Goal: Information Seeking & Learning: Learn about a topic

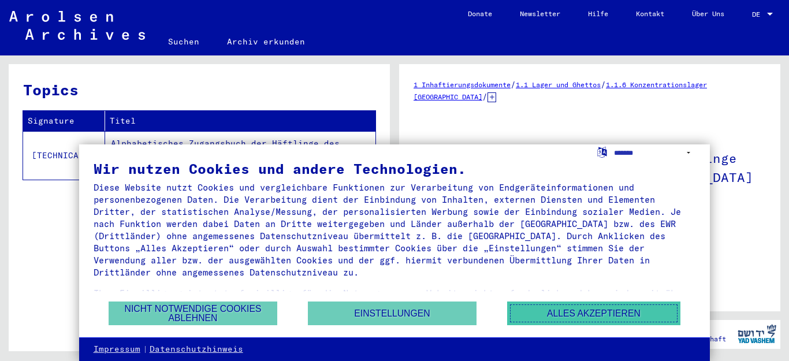
click at [548, 315] on button "Alles akzeptieren" at bounding box center [593, 313] width 173 height 24
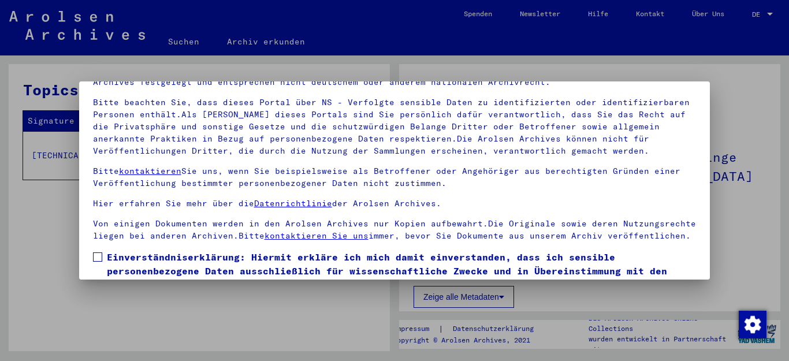
scroll to position [94, 0]
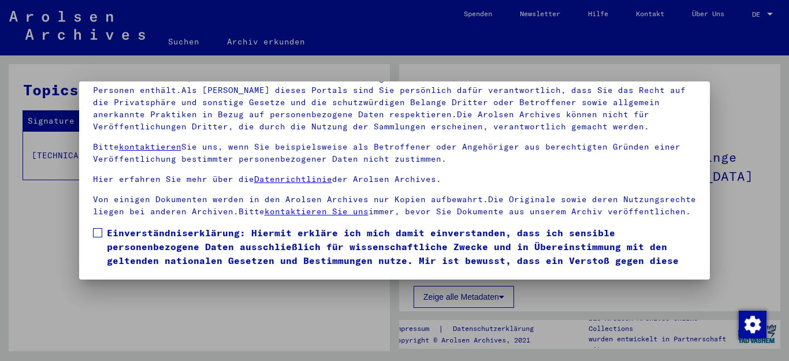
click at [99, 237] on span at bounding box center [97, 232] width 9 height 9
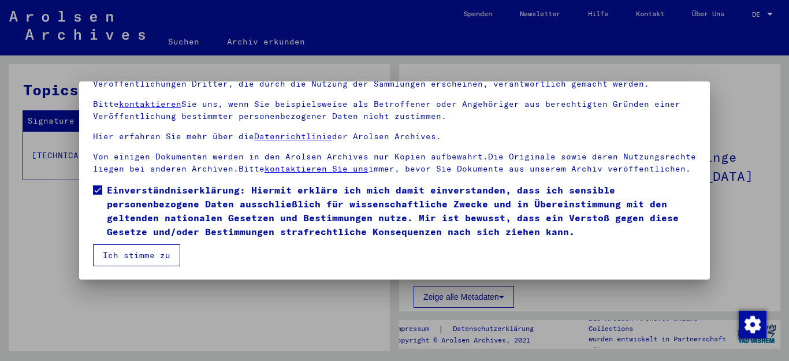
click at [133, 256] on button "Ich stimme zu" at bounding box center [136, 255] width 87 height 22
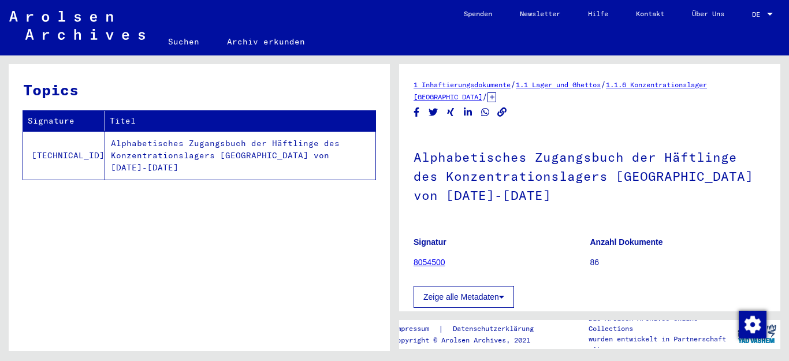
click at [174, 142] on td "Alphabetisches Zugangsbuch der Häftlinge des Konzentrationslagers [GEOGRAPHIC_D…" at bounding box center [240, 155] width 270 height 48
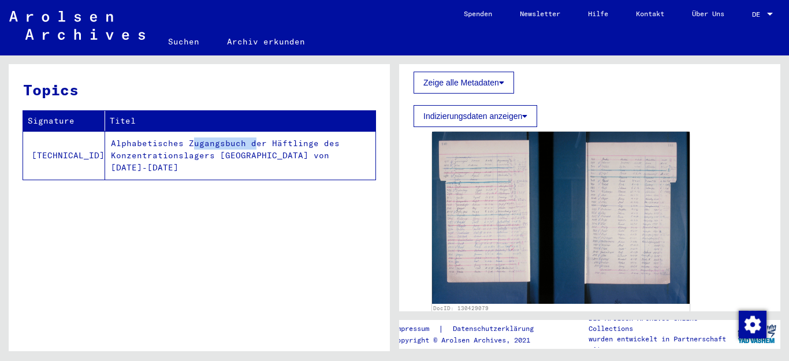
scroll to position [216, 0]
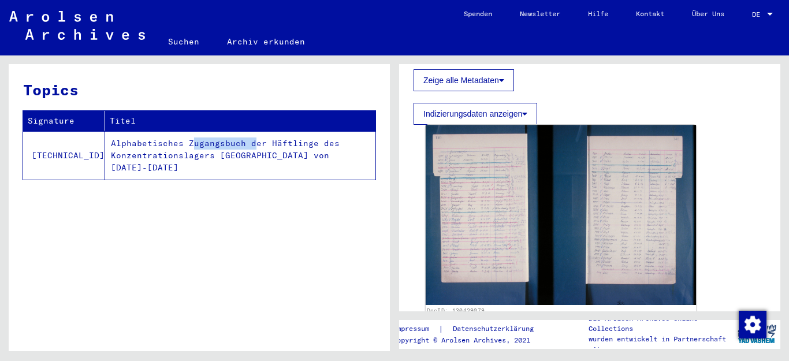
click at [496, 213] on img at bounding box center [560, 215] width 270 height 180
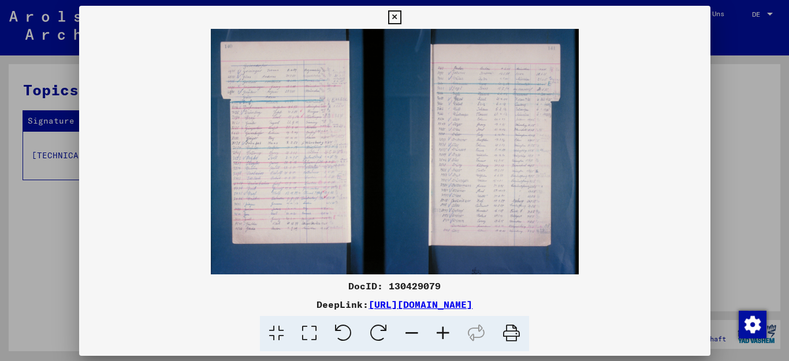
click at [496, 213] on img at bounding box center [394, 151] width 631 height 245
click at [442, 333] on icon at bounding box center [442, 333] width 31 height 35
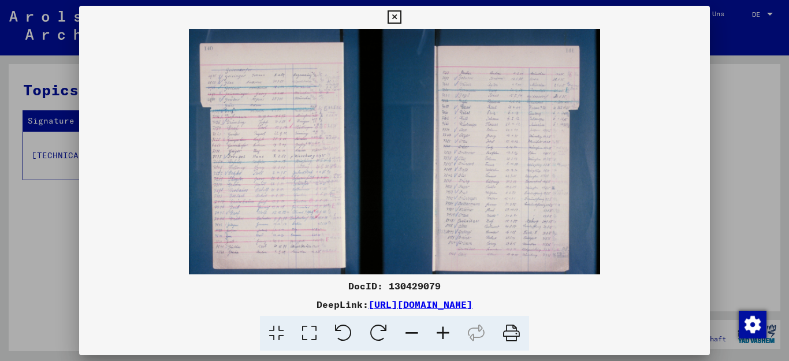
click at [442, 333] on icon at bounding box center [442, 333] width 31 height 35
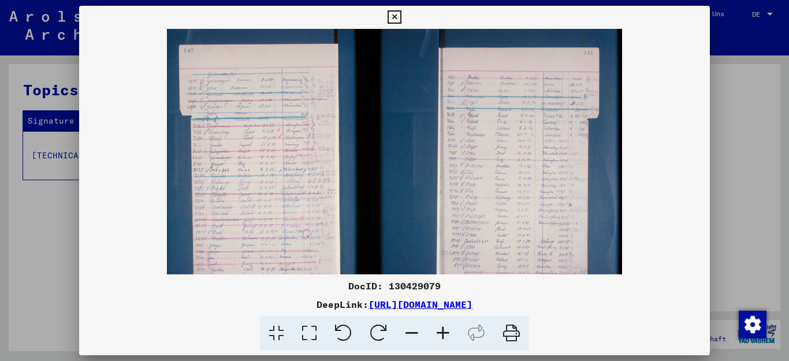
click at [442, 333] on icon at bounding box center [442, 333] width 31 height 35
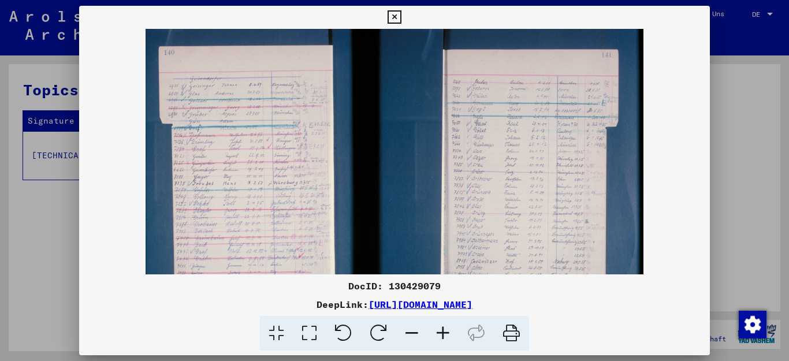
click at [442, 333] on icon at bounding box center [442, 333] width 31 height 35
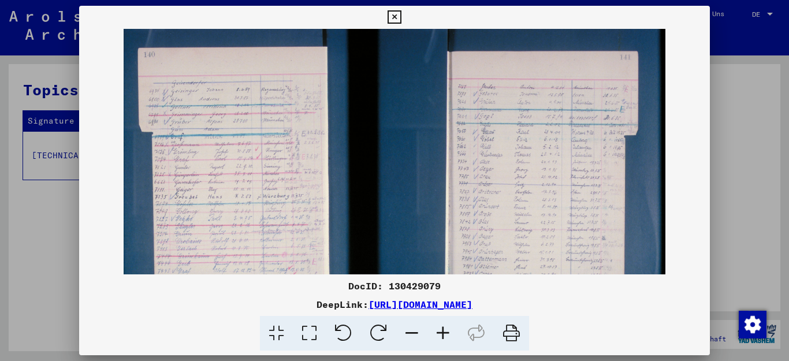
click at [442, 333] on icon at bounding box center [442, 333] width 31 height 35
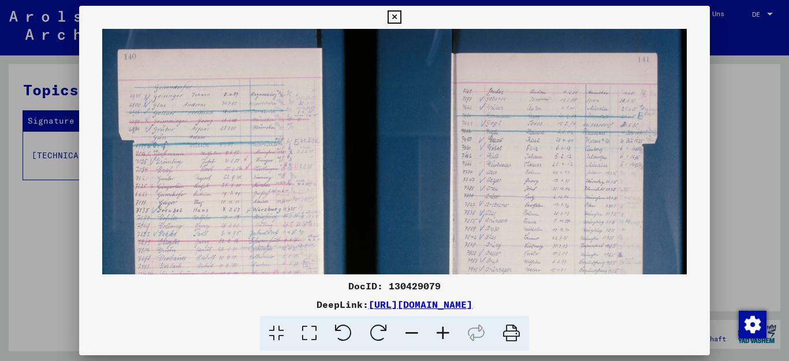
click at [442, 333] on icon at bounding box center [442, 333] width 31 height 35
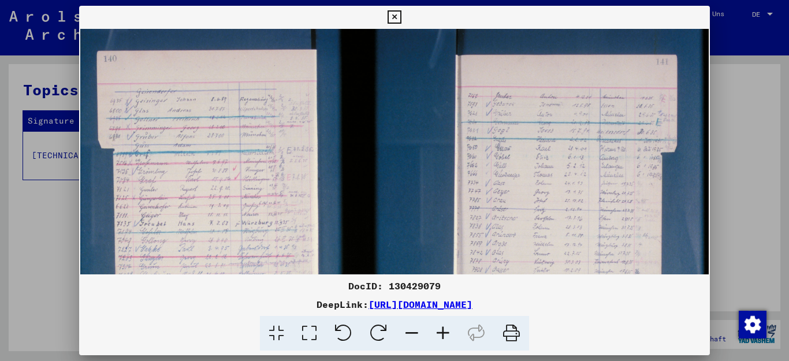
click at [442, 333] on icon at bounding box center [442, 333] width 31 height 35
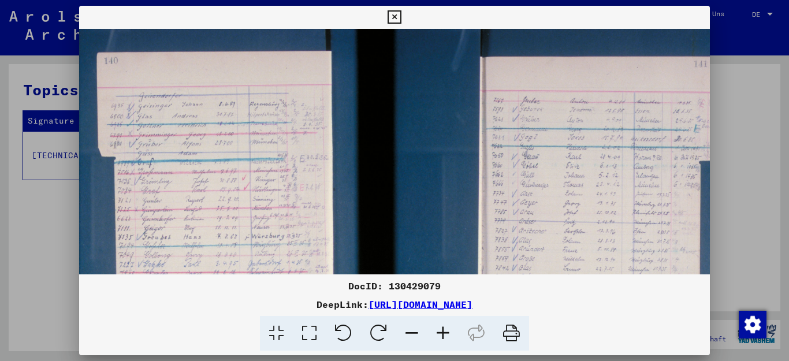
click at [442, 333] on icon at bounding box center [442, 333] width 31 height 35
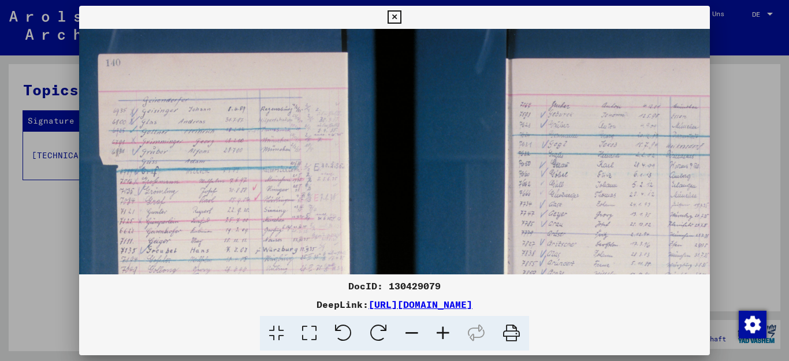
click at [442, 333] on icon at bounding box center [442, 333] width 31 height 35
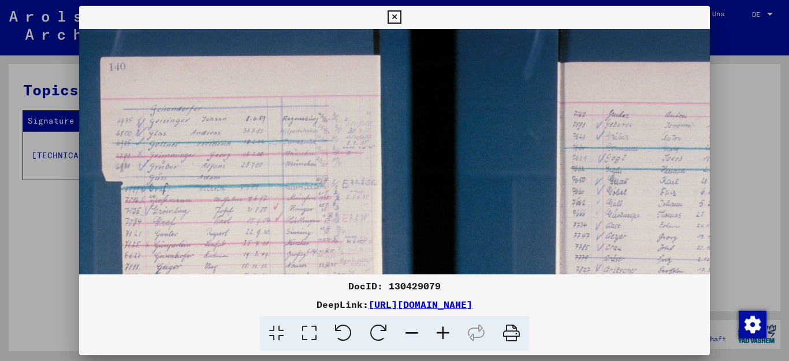
click at [442, 333] on icon at bounding box center [442, 333] width 31 height 35
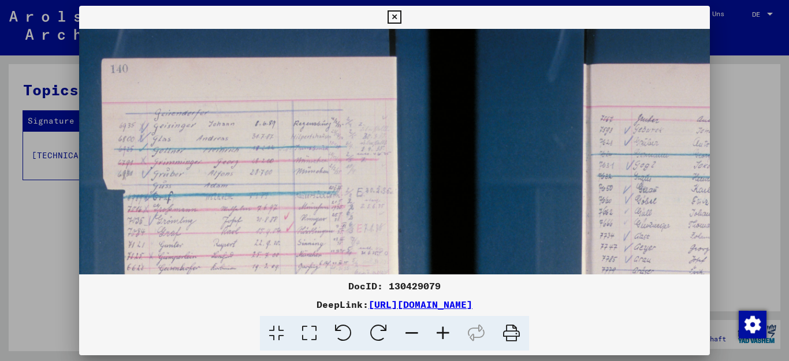
click at [442, 333] on icon at bounding box center [442, 333] width 31 height 35
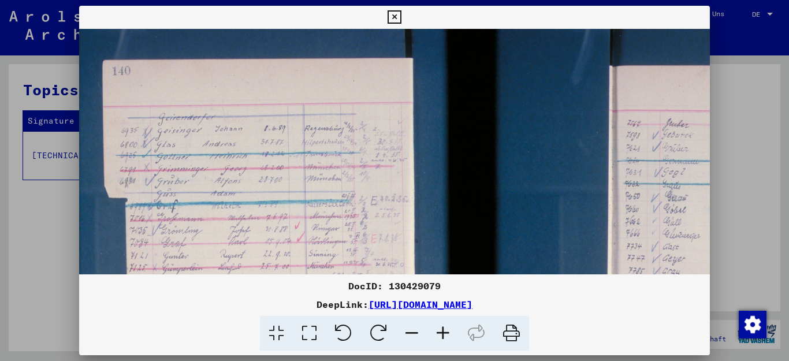
click at [442, 333] on icon at bounding box center [442, 333] width 31 height 35
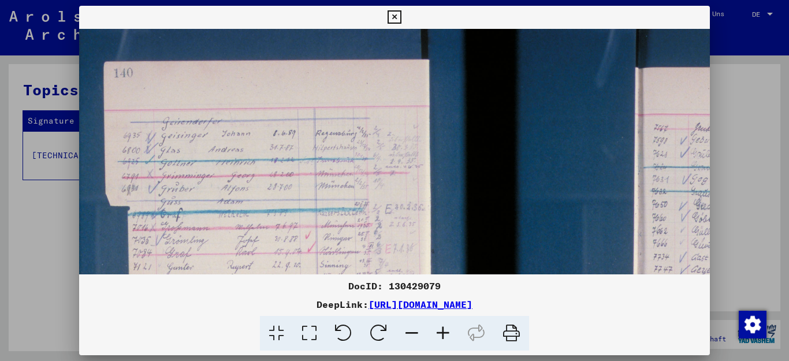
click at [442, 333] on icon at bounding box center [442, 333] width 31 height 35
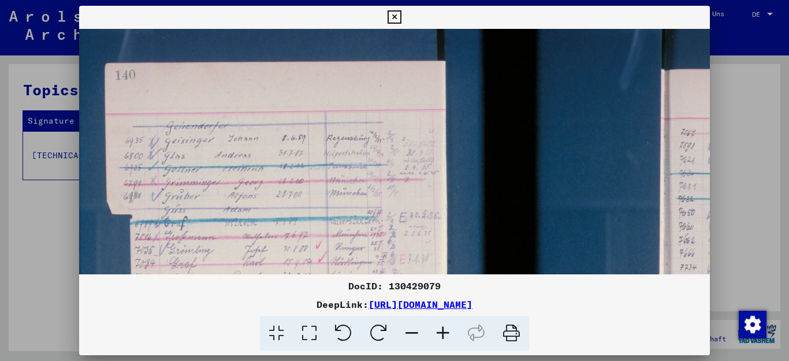
click at [442, 333] on icon at bounding box center [442, 333] width 31 height 35
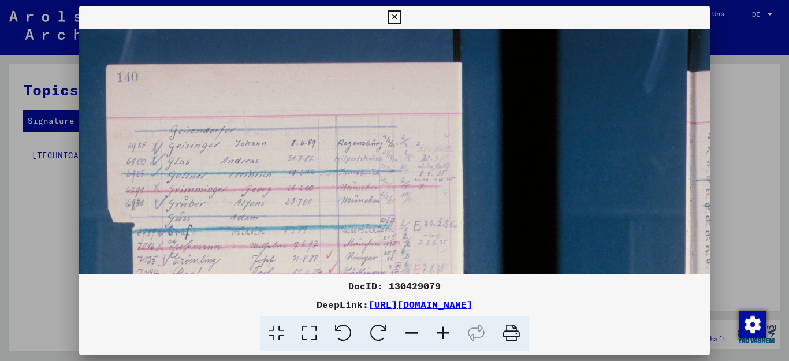
click at [442, 333] on icon at bounding box center [442, 333] width 31 height 35
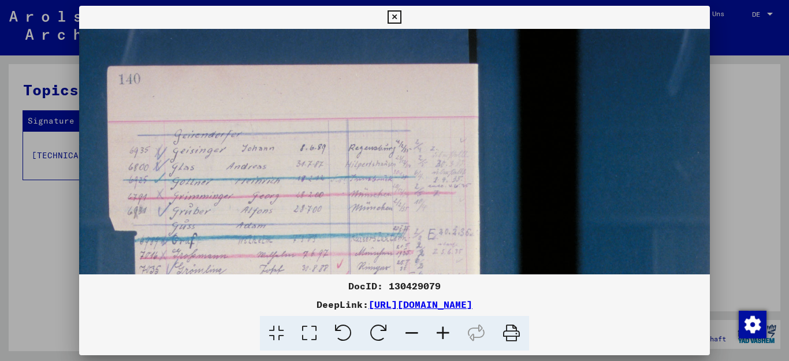
click at [442, 333] on icon at bounding box center [442, 333] width 31 height 35
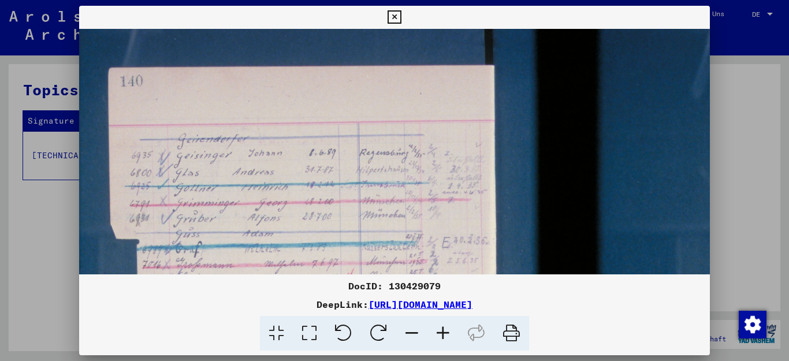
click at [442, 333] on icon at bounding box center [442, 333] width 31 height 35
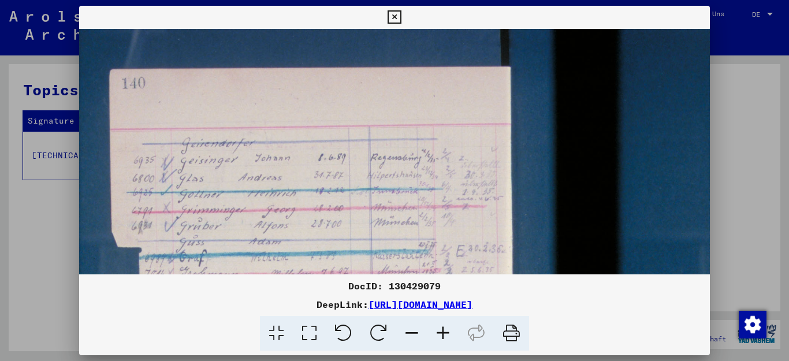
click at [442, 333] on icon at bounding box center [442, 333] width 31 height 35
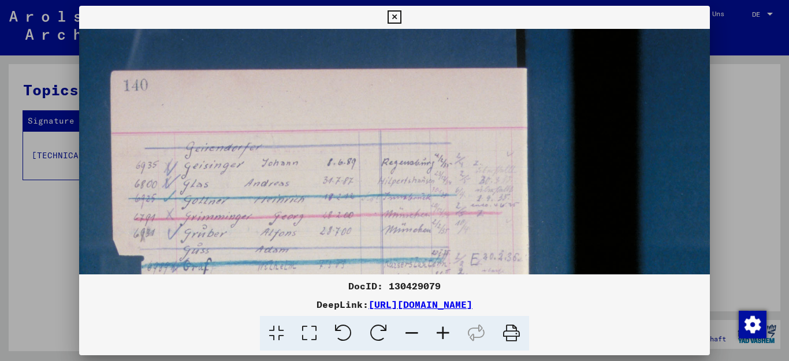
click at [442, 333] on icon at bounding box center [442, 333] width 31 height 35
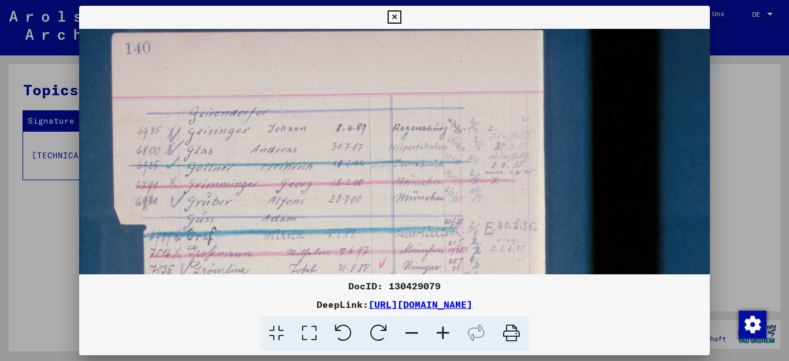
scroll to position [53, 0]
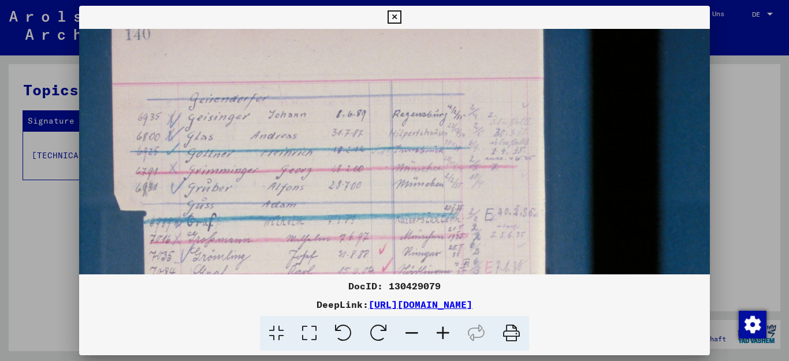
drag, startPoint x: 468, startPoint y: 237, endPoint x: 468, endPoint y: 184, distance: 53.1
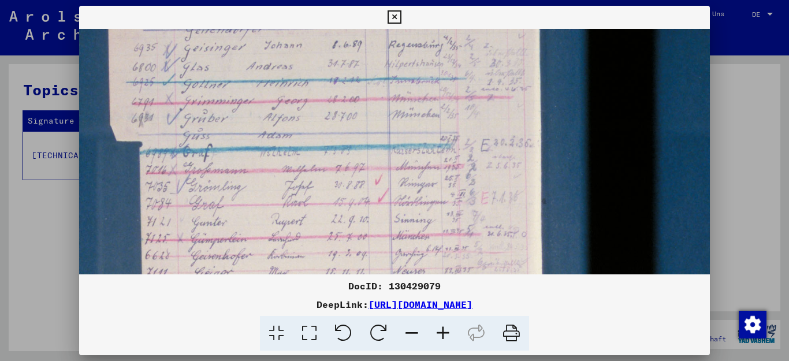
drag, startPoint x: 454, startPoint y: 233, endPoint x: 451, endPoint y: 178, distance: 54.9
click at [451, 180] on img at bounding box center [692, 317] width 1234 height 823
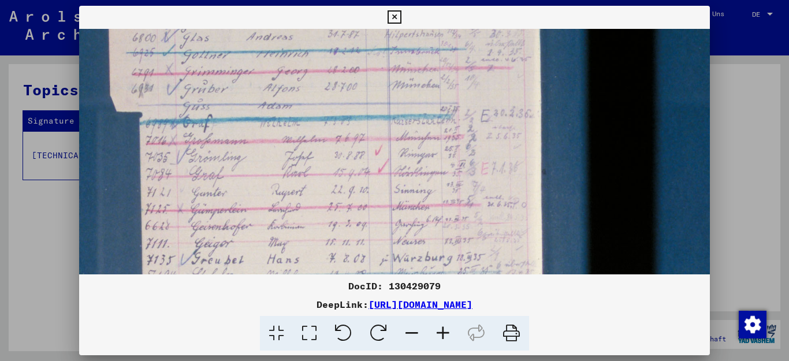
drag, startPoint x: 449, startPoint y: 215, endPoint x: 449, endPoint y: 188, distance: 27.7
click at [449, 188] on img at bounding box center [692, 288] width 1234 height 823
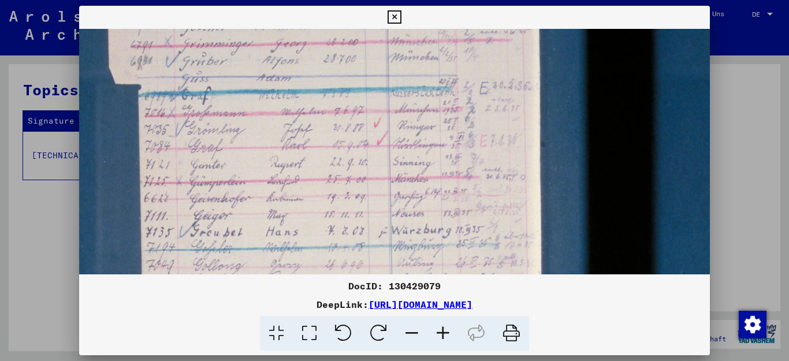
drag, startPoint x: 444, startPoint y: 224, endPoint x: 443, endPoint y: 197, distance: 27.2
click at [443, 197] on img at bounding box center [691, 260] width 1234 height 823
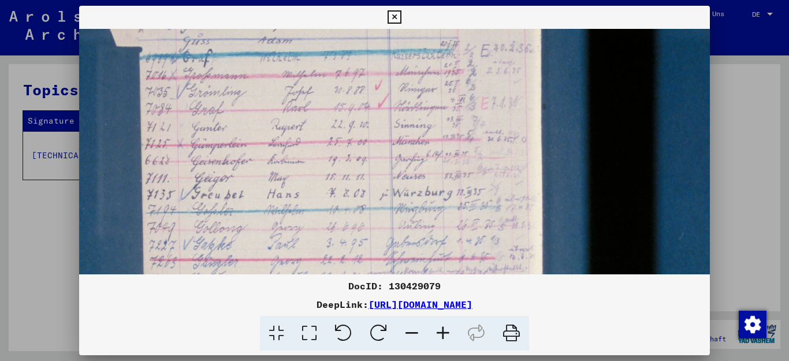
drag, startPoint x: 437, startPoint y: 226, endPoint x: 438, endPoint y: 188, distance: 38.1
click at [438, 188] on img at bounding box center [692, 223] width 1234 height 823
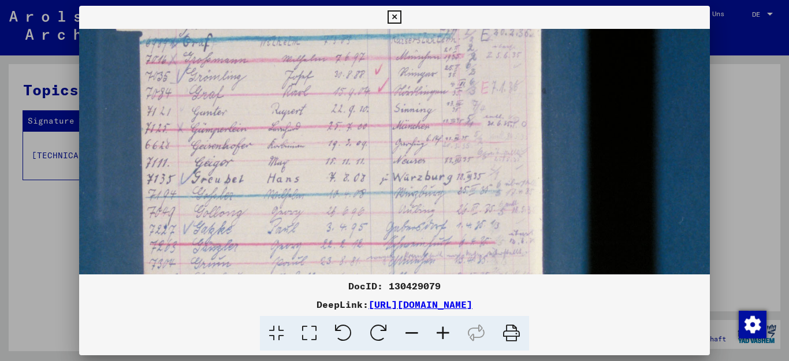
drag, startPoint x: 435, startPoint y: 202, endPoint x: 435, endPoint y: 180, distance: 22.5
click at [435, 180] on img at bounding box center [692, 207] width 1234 height 823
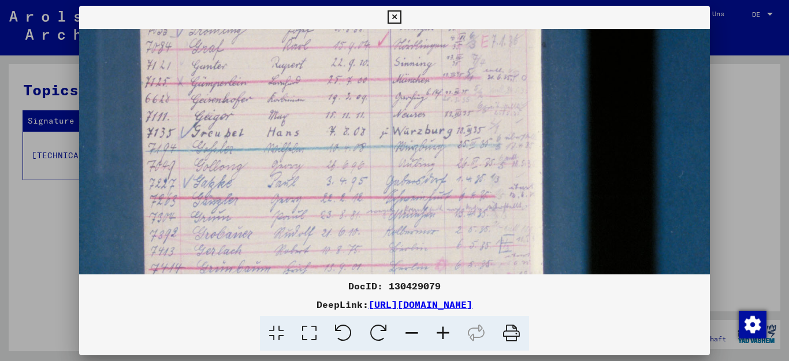
drag, startPoint x: 432, startPoint y: 205, endPoint x: 432, endPoint y: 189, distance: 15.6
click at [432, 189] on img at bounding box center [692, 161] width 1234 height 823
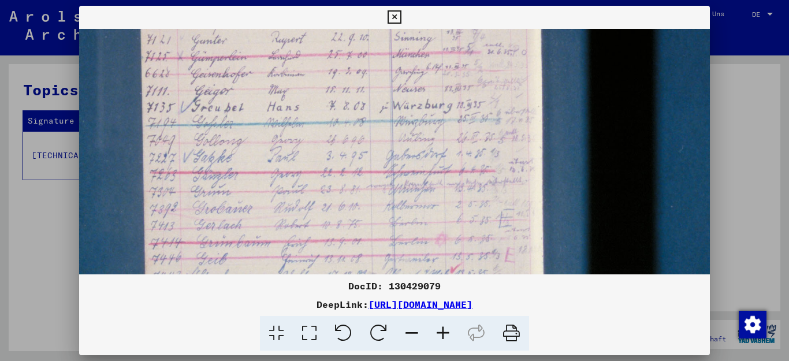
drag, startPoint x: 429, startPoint y: 209, endPoint x: 429, endPoint y: 189, distance: 20.2
click at [429, 189] on img at bounding box center [692, 136] width 1234 height 823
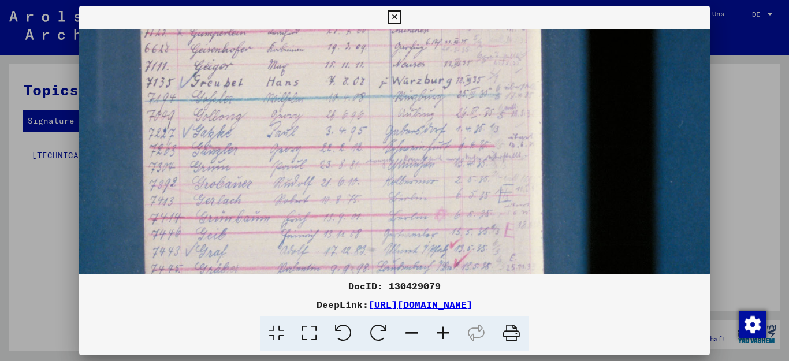
drag, startPoint x: 427, startPoint y: 216, endPoint x: 427, endPoint y: 175, distance: 41.0
click at [427, 175] on img at bounding box center [691, 111] width 1234 height 823
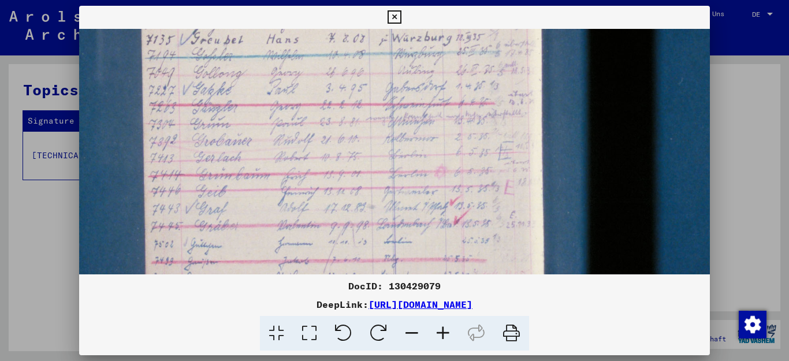
drag, startPoint x: 424, startPoint y: 190, endPoint x: 424, endPoint y: 174, distance: 15.6
click at [424, 174] on img at bounding box center [691, 68] width 1234 height 823
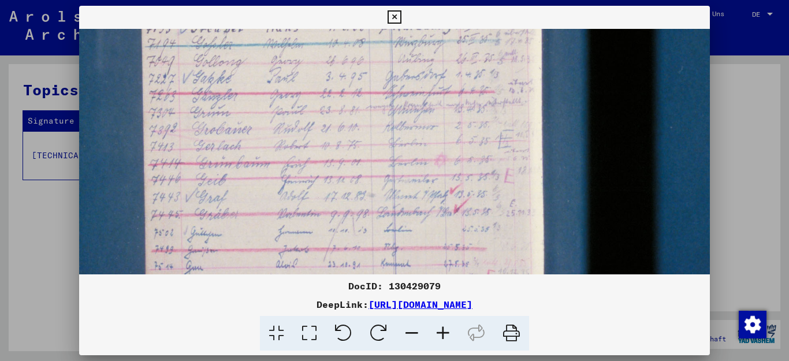
scroll to position [389, 5]
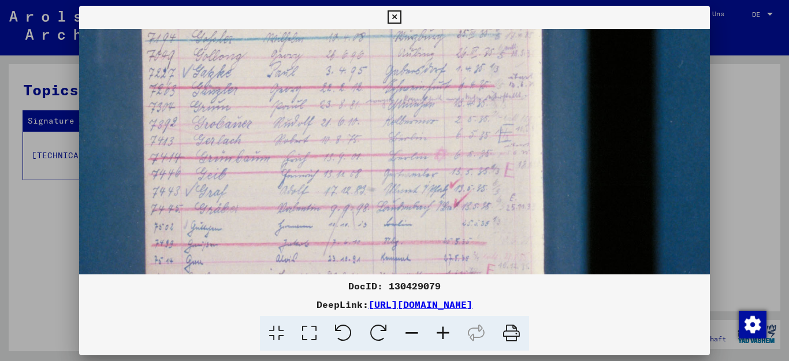
drag, startPoint x: 421, startPoint y: 197, endPoint x: 421, endPoint y: 186, distance: 10.4
click at [421, 186] on img at bounding box center [691, 51] width 1234 height 823
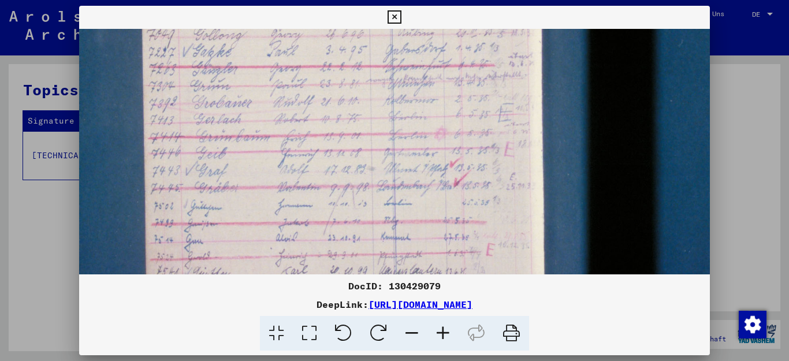
scroll to position [413, 5]
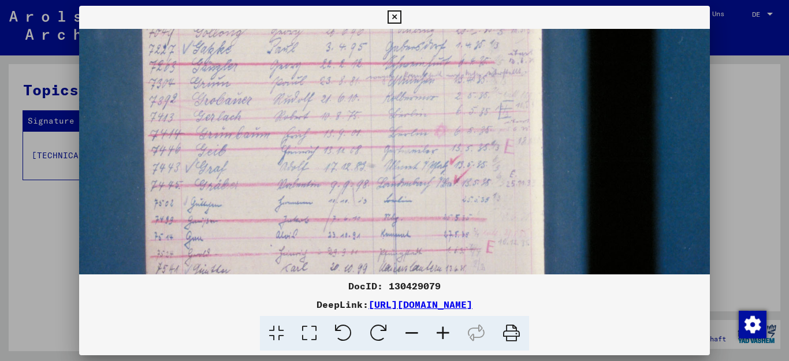
drag, startPoint x: 419, startPoint y: 206, endPoint x: 419, endPoint y: 184, distance: 22.5
click at [419, 184] on img at bounding box center [691, 27] width 1234 height 823
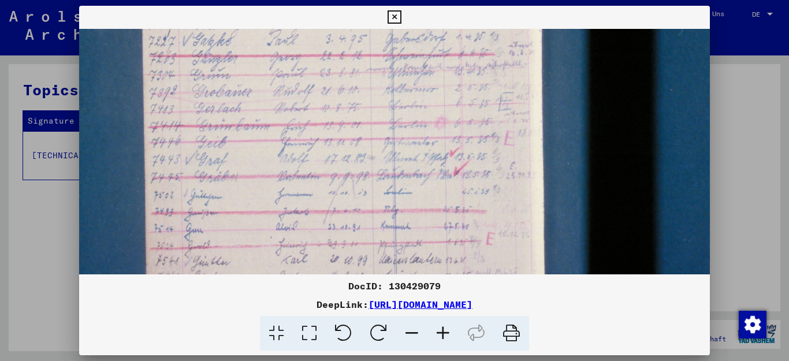
scroll to position [476, 8]
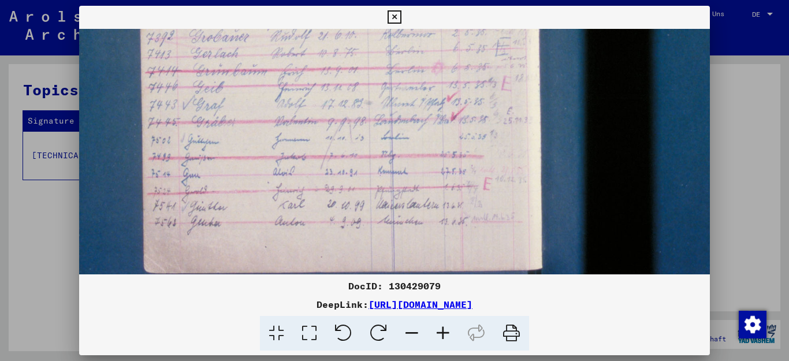
drag, startPoint x: 411, startPoint y: 210, endPoint x: 408, endPoint y: 148, distance: 61.3
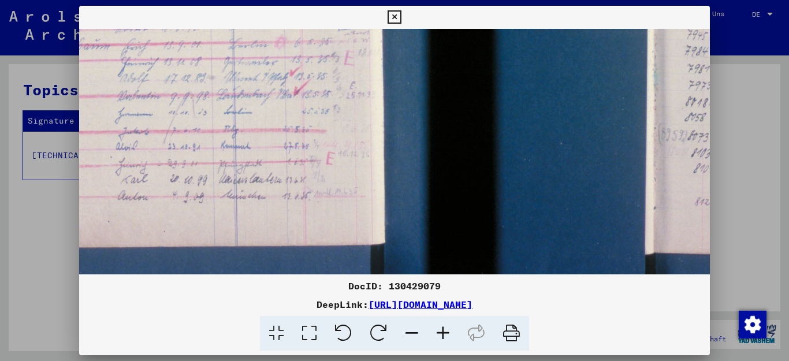
drag, startPoint x: 447, startPoint y: 147, endPoint x: 301, endPoint y: 128, distance: 147.8
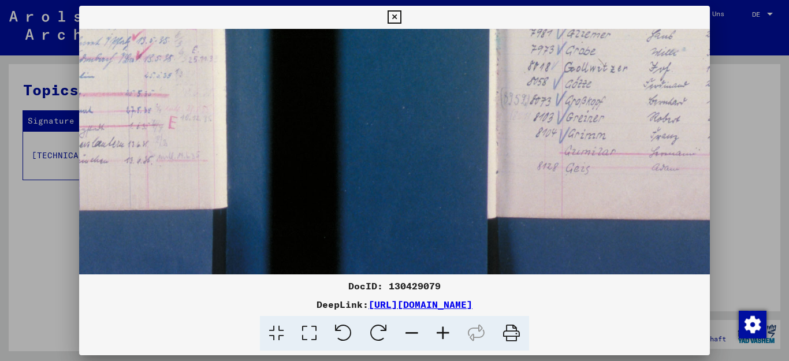
drag, startPoint x: 421, startPoint y: 129, endPoint x: 261, endPoint y: 121, distance: 160.1
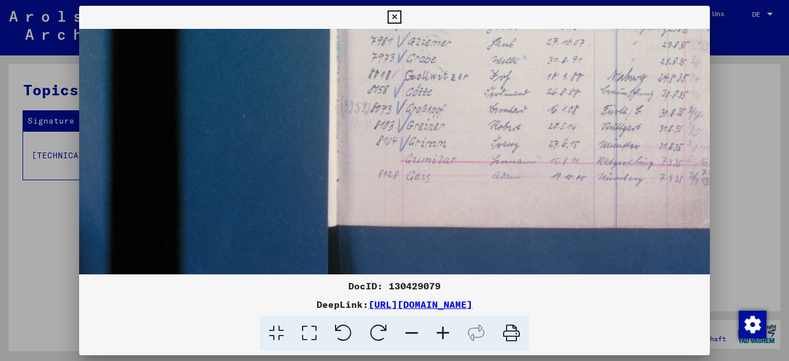
drag, startPoint x: 383, startPoint y: 125, endPoint x: 244, endPoint y: 112, distance: 139.1
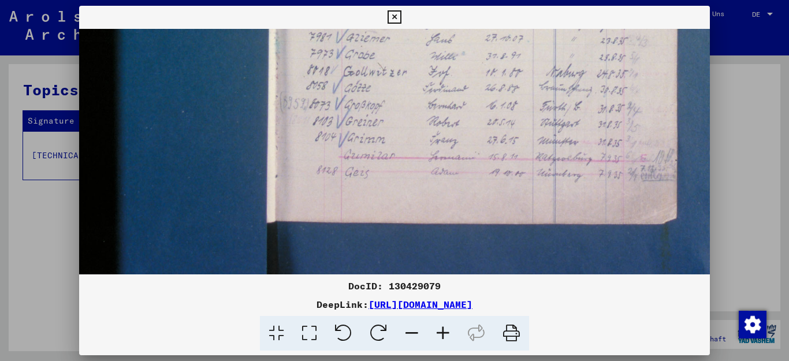
drag, startPoint x: 328, startPoint y: 117, endPoint x: 230, endPoint y: 132, distance: 99.8
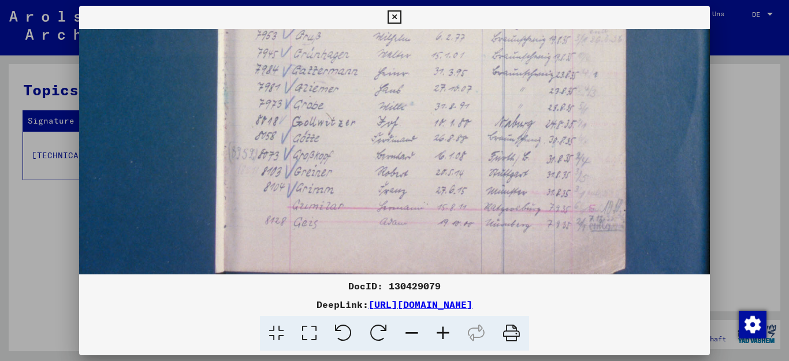
drag, startPoint x: 255, startPoint y: 122, endPoint x: 242, endPoint y: 152, distance: 32.4
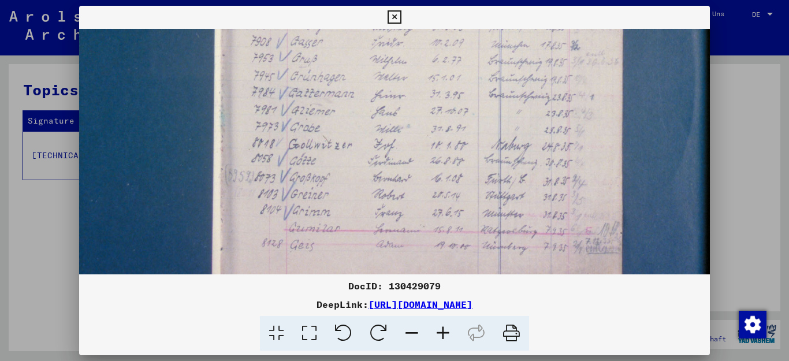
scroll to position [447, 600]
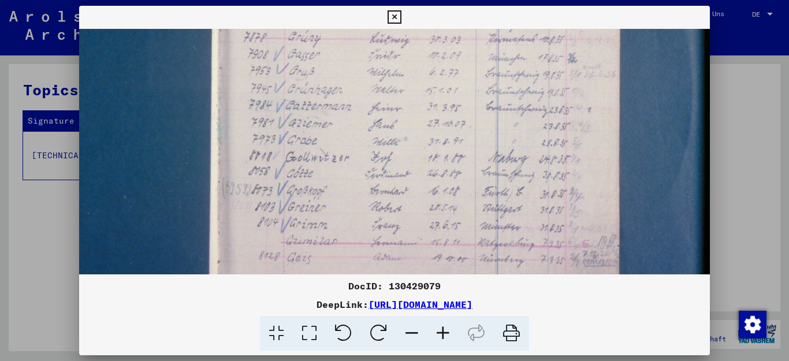
drag, startPoint x: 259, startPoint y: 138, endPoint x: 253, endPoint y: 169, distance: 31.2
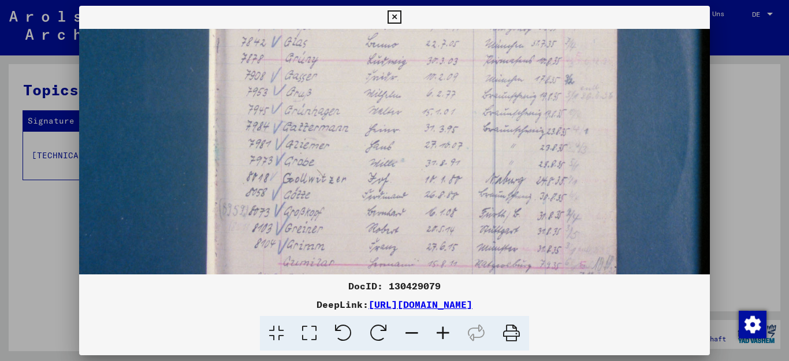
scroll to position [416, 603]
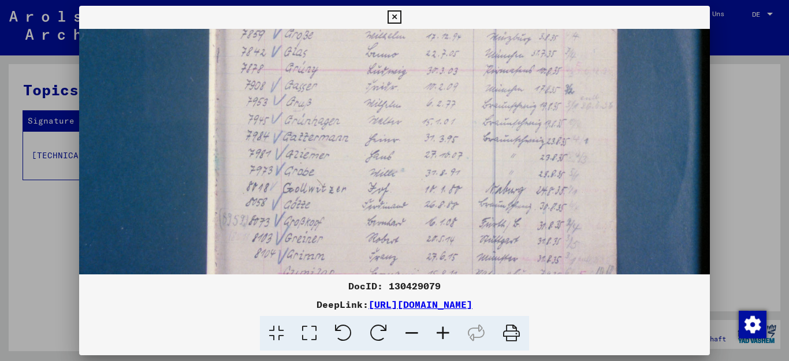
drag, startPoint x: 260, startPoint y: 152, endPoint x: 255, endPoint y: 182, distance: 30.5
click at [255, 182] on img at bounding box center [93, 24] width 1234 height 823
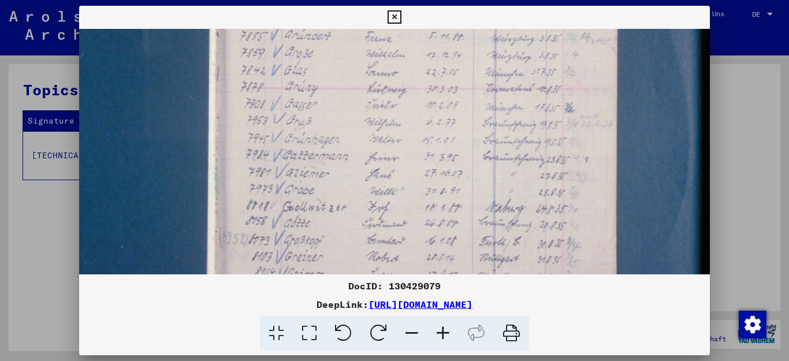
drag, startPoint x: 266, startPoint y: 154, endPoint x: 264, endPoint y: 173, distance: 18.5
click at [264, 173] on img at bounding box center [93, 42] width 1234 height 823
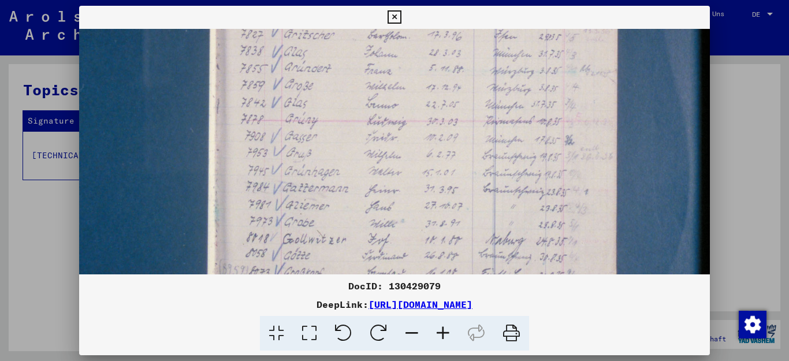
drag, startPoint x: 278, startPoint y: 122, endPoint x: 275, endPoint y: 159, distance: 37.6
click at [275, 159] on img at bounding box center [93, 74] width 1234 height 823
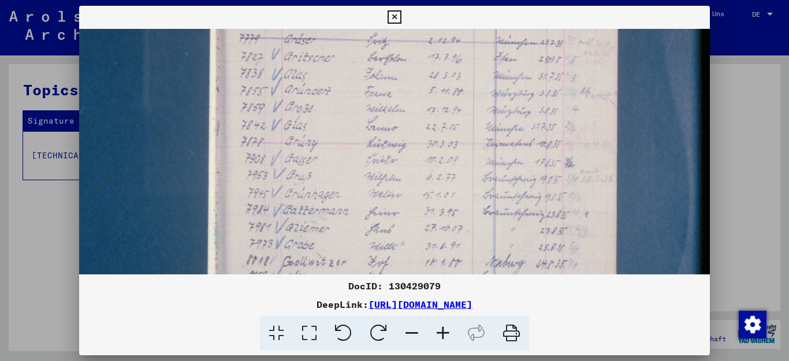
drag, startPoint x: 279, startPoint y: 141, endPoint x: 277, endPoint y: 159, distance: 18.0
click at [277, 159] on img at bounding box center [93, 97] width 1234 height 823
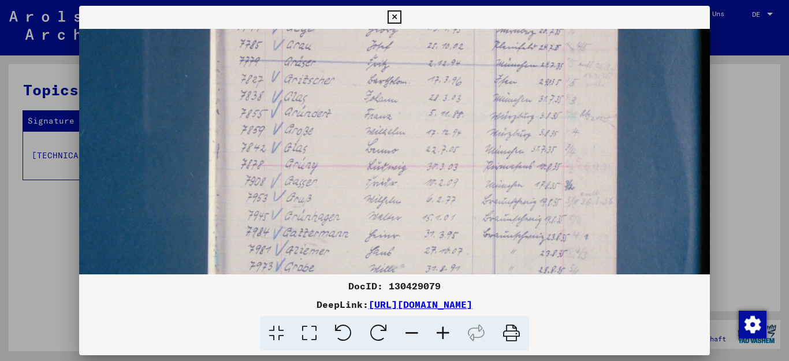
scroll to position [319, 603]
drag, startPoint x: 282, startPoint y: 140, endPoint x: 277, endPoint y: 163, distance: 24.1
click at [277, 163] on img at bounding box center [93, 121] width 1234 height 823
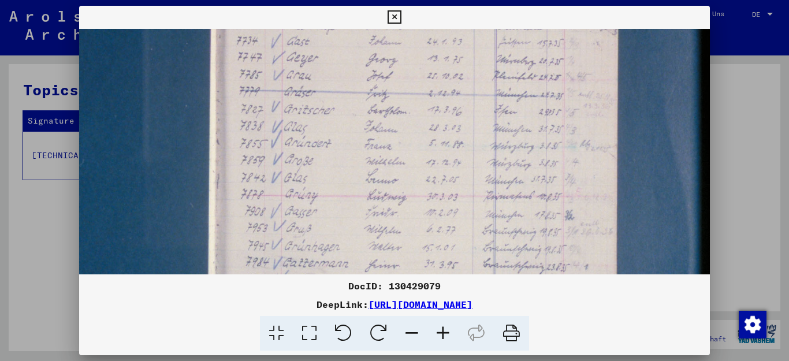
drag, startPoint x: 284, startPoint y: 139, endPoint x: 279, endPoint y: 170, distance: 31.6
click at [279, 170] on img at bounding box center [93, 150] width 1234 height 823
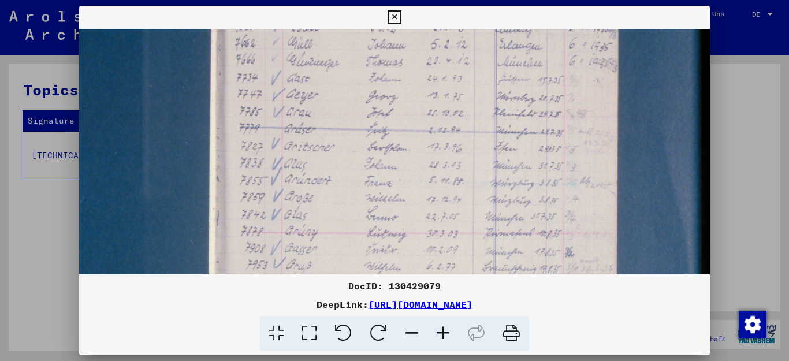
scroll to position [247, 603]
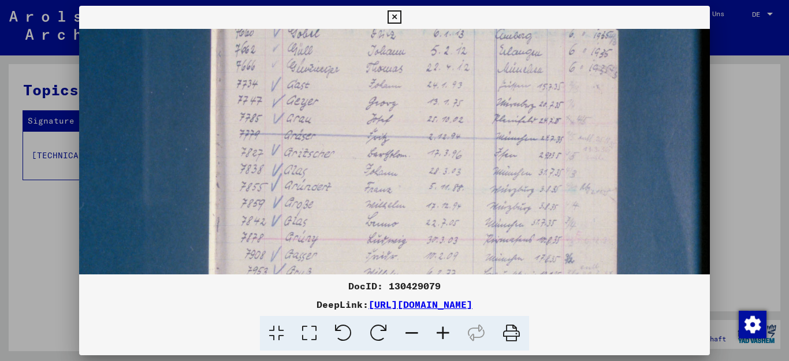
drag, startPoint x: 300, startPoint y: 113, endPoint x: 271, endPoint y: 154, distance: 49.3
click at [271, 154] on img at bounding box center [93, 193] width 1234 height 823
click at [440, 332] on icon at bounding box center [442, 333] width 31 height 35
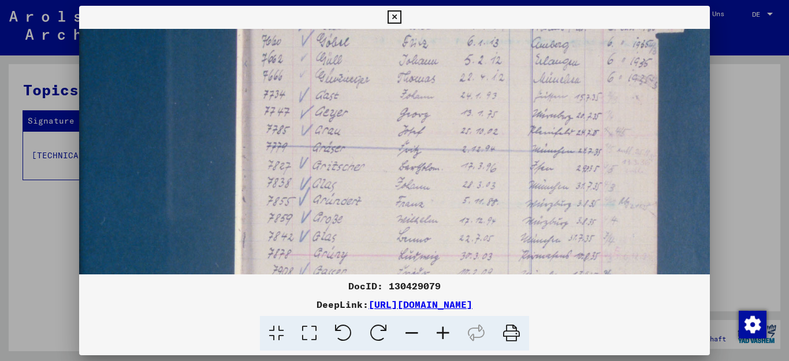
click at [440, 332] on icon at bounding box center [442, 333] width 31 height 35
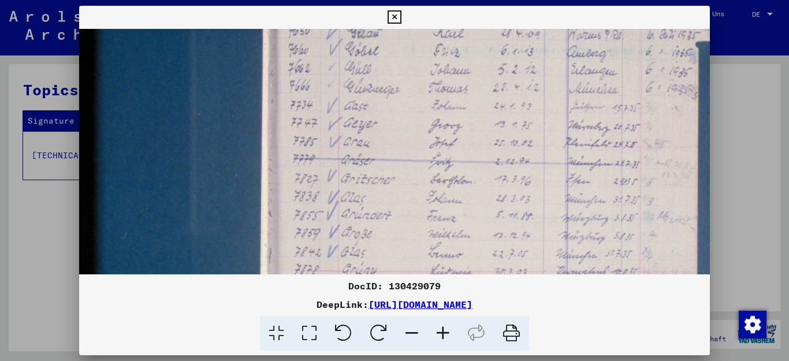
click at [440, 332] on icon at bounding box center [442, 333] width 31 height 35
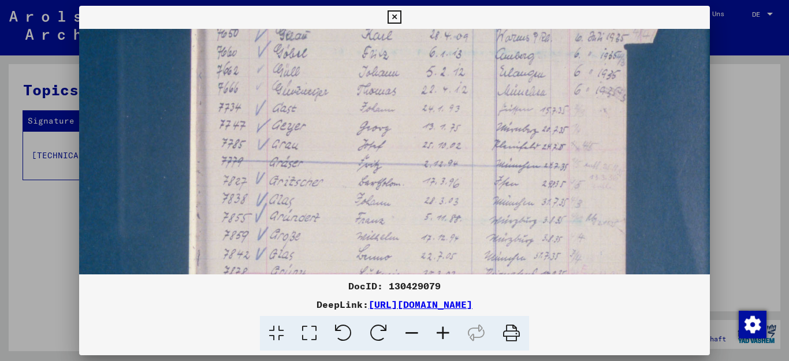
drag, startPoint x: 386, startPoint y: 189, endPoint x: 307, endPoint y: 193, distance: 79.2
click at [307, 193] on img at bounding box center [64, 224] width 1321 height 880
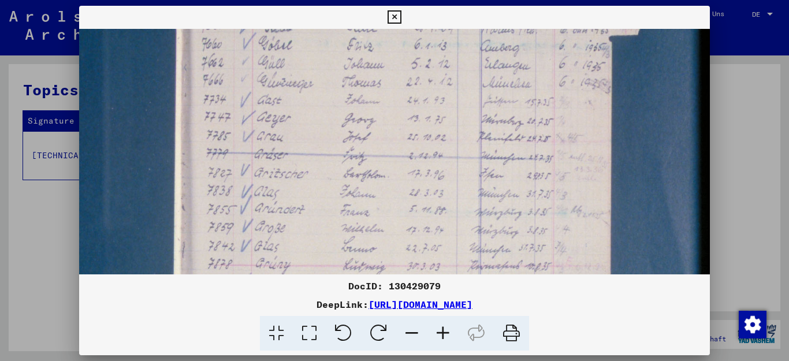
scroll to position [253, 690]
drag, startPoint x: 317, startPoint y: 200, endPoint x: 283, endPoint y: 190, distance: 35.6
click at [283, 190] on img at bounding box center [49, 215] width 1321 height 880
